Goal: Find specific page/section: Find specific page/section

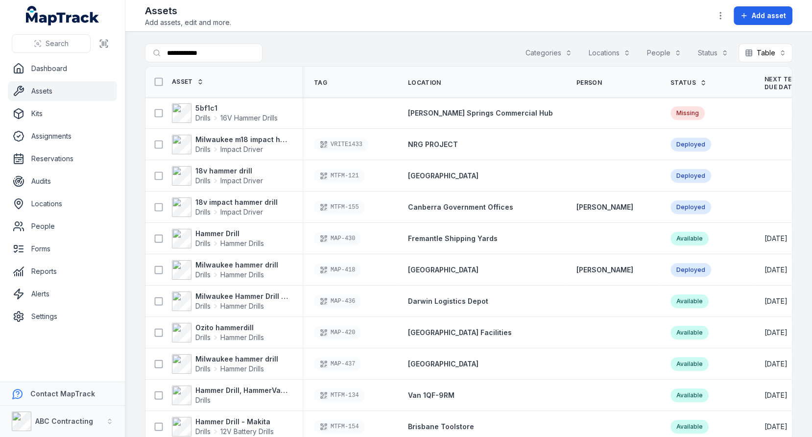
click at [480, 54] on div "**********" at bounding box center [468, 55] width 647 height 23
click at [79, 73] on link "Dashboard" at bounding box center [62, 69] width 109 height 20
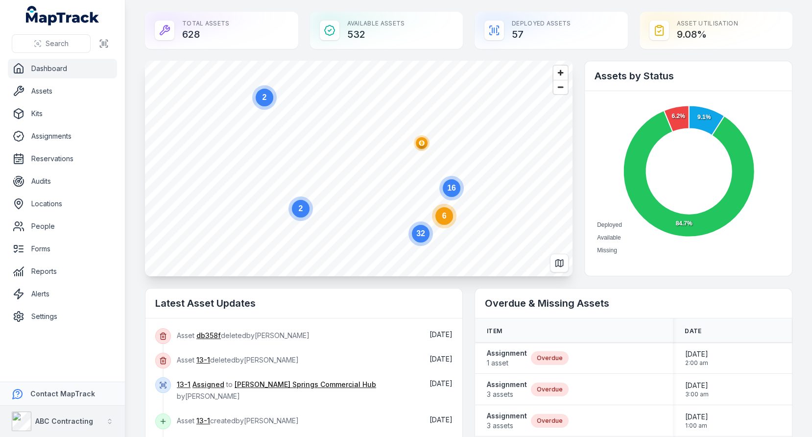
click at [73, 418] on strong "ABC Contracting" at bounding box center [64, 421] width 58 height 8
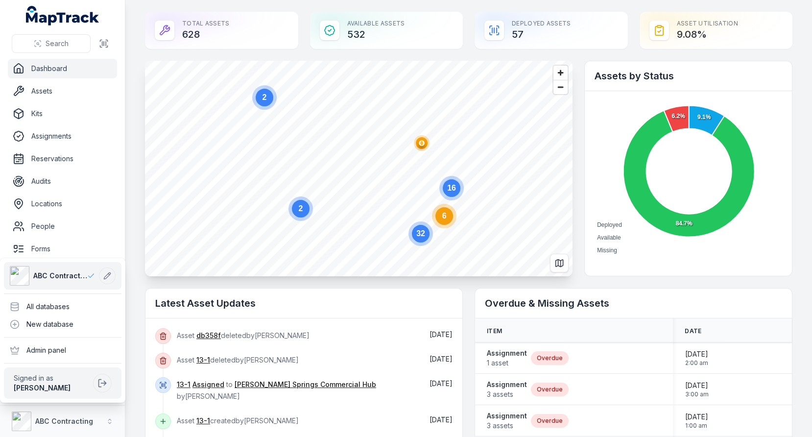
click at [73, 294] on div "ABC Contracting All databases New database Admin panel Signed in as [PERSON_NAM…" at bounding box center [62, 330] width 125 height 144
click at [73, 305] on div "All databases" at bounding box center [62, 307] width 117 height 18
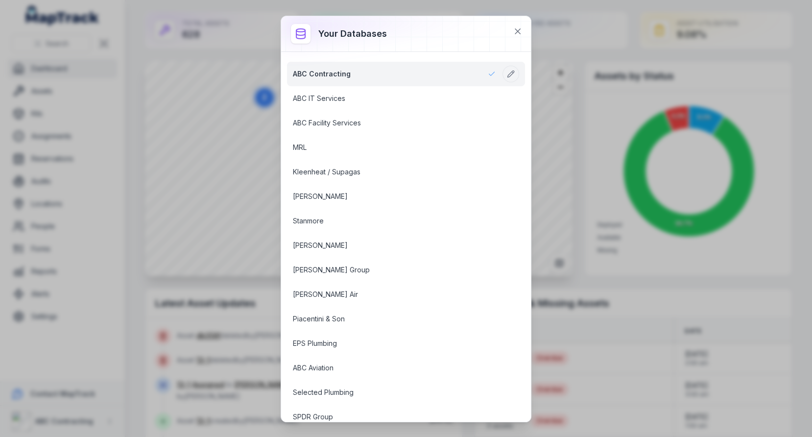
scroll to position [1236, 0]
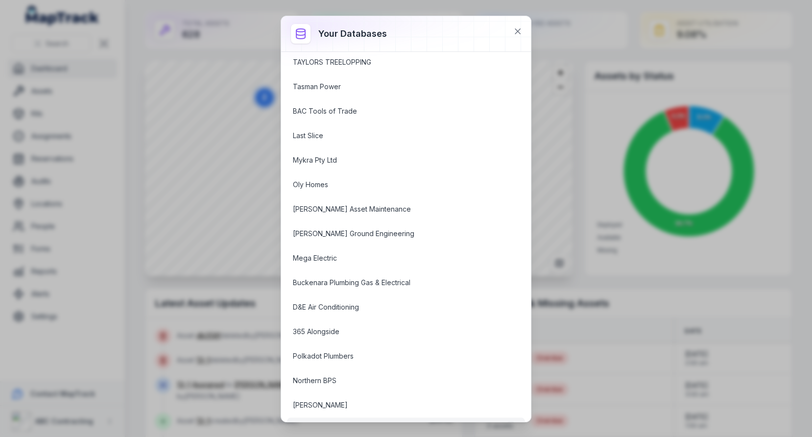
click at [375, 424] on link "DICE" at bounding box center [394, 429] width 203 height 10
